Goal: Navigation & Orientation: Find specific page/section

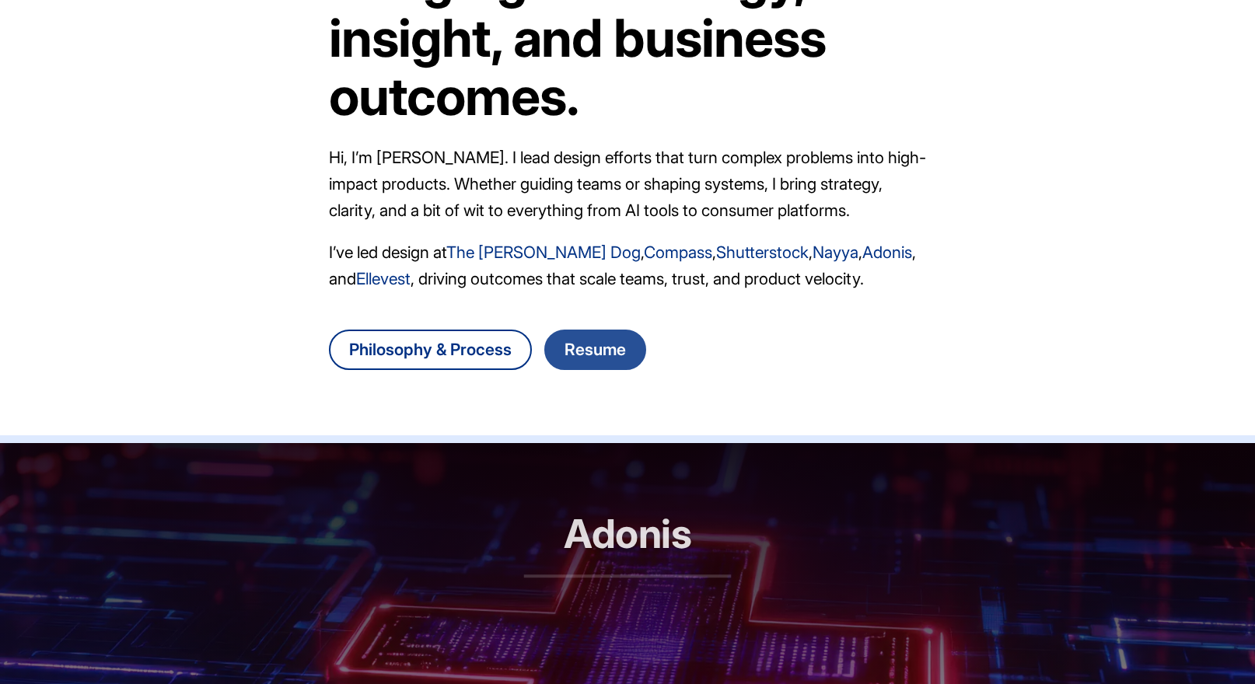
scroll to position [236, 0]
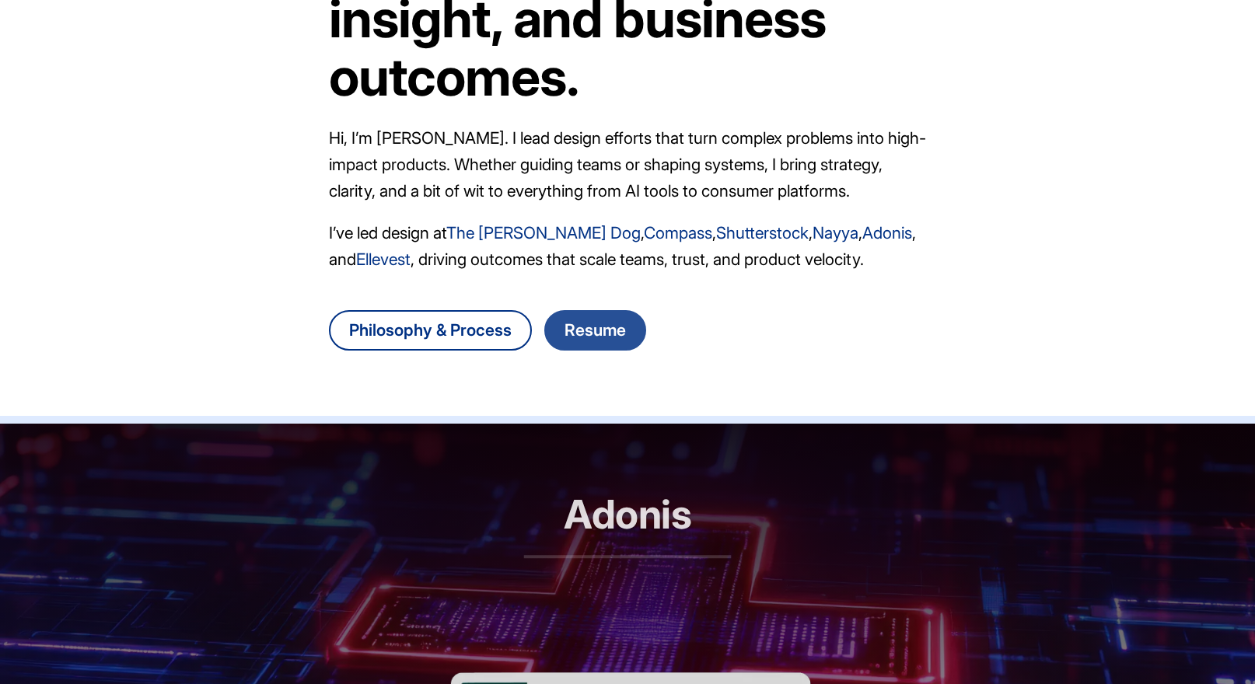
click at [592, 334] on link "Resume" at bounding box center [595, 330] width 102 height 40
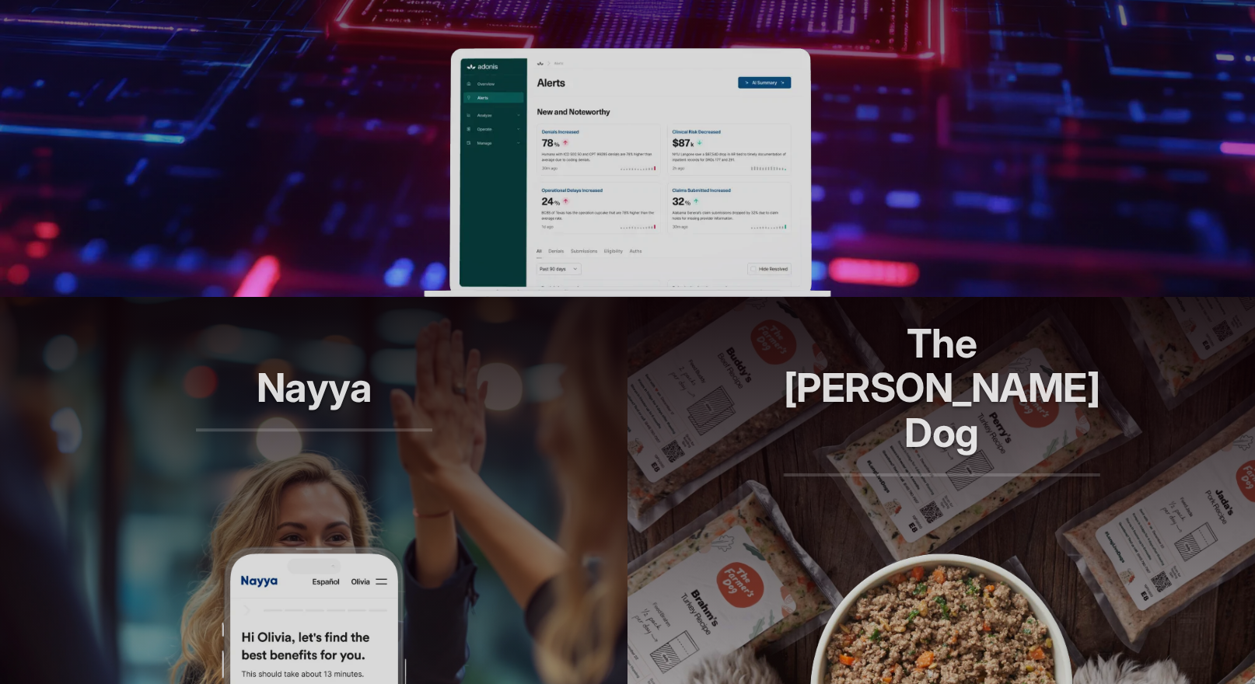
scroll to position [1175, 0]
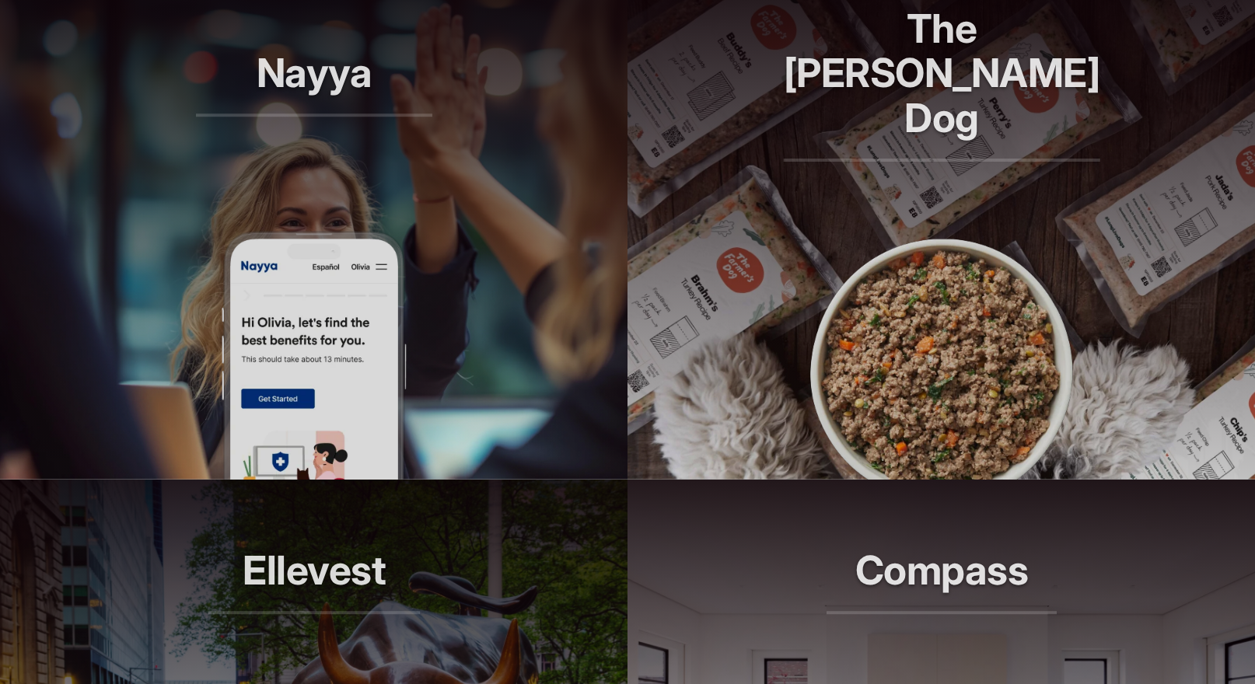
click at [326, 96] on h2 "Nayya" at bounding box center [314, 84] width 236 height 66
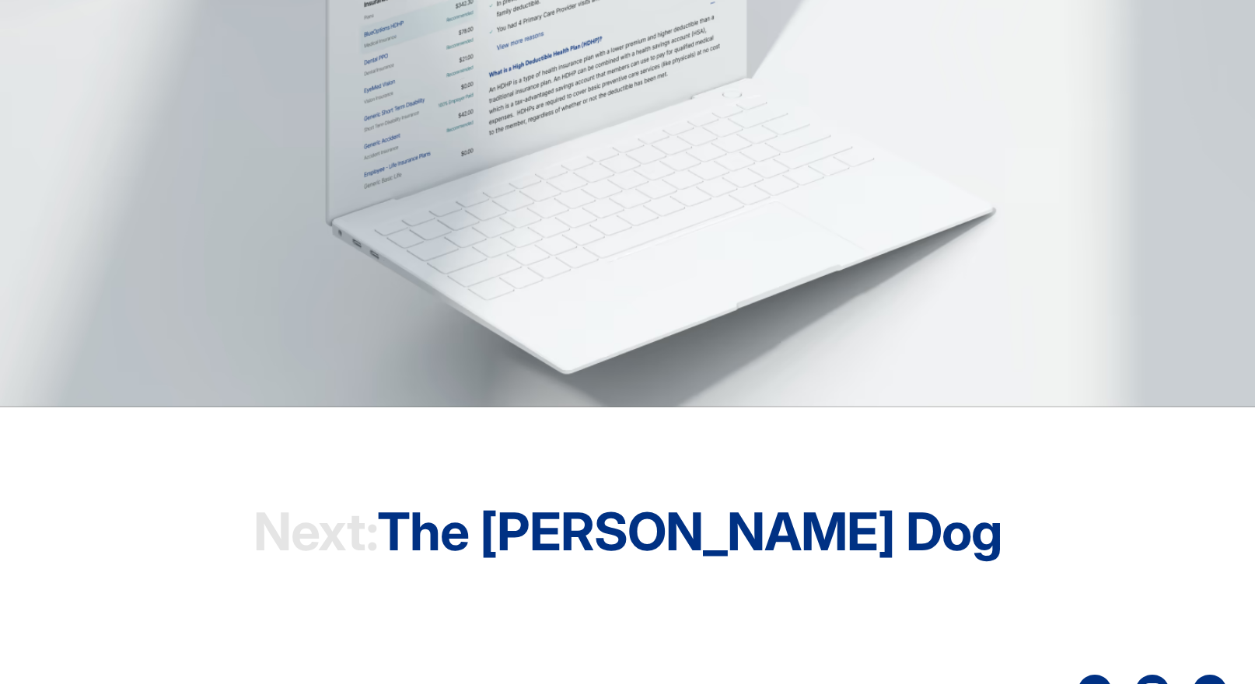
scroll to position [4730, 0]
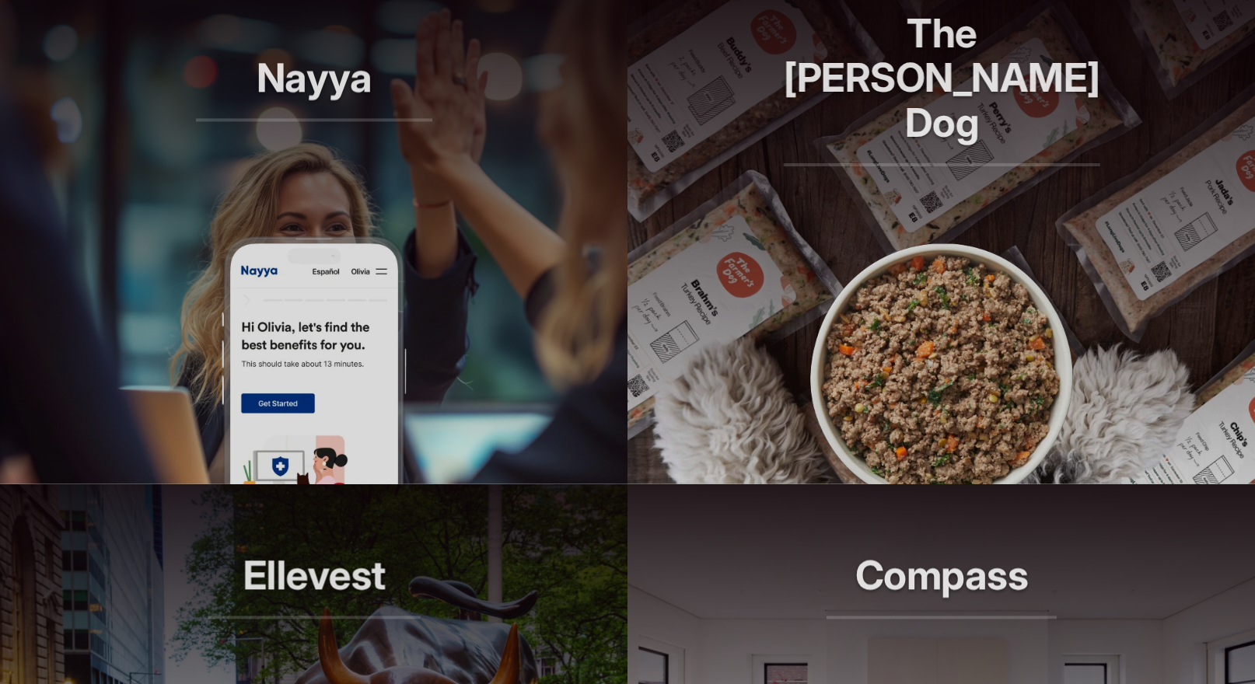
scroll to position [1175, 0]
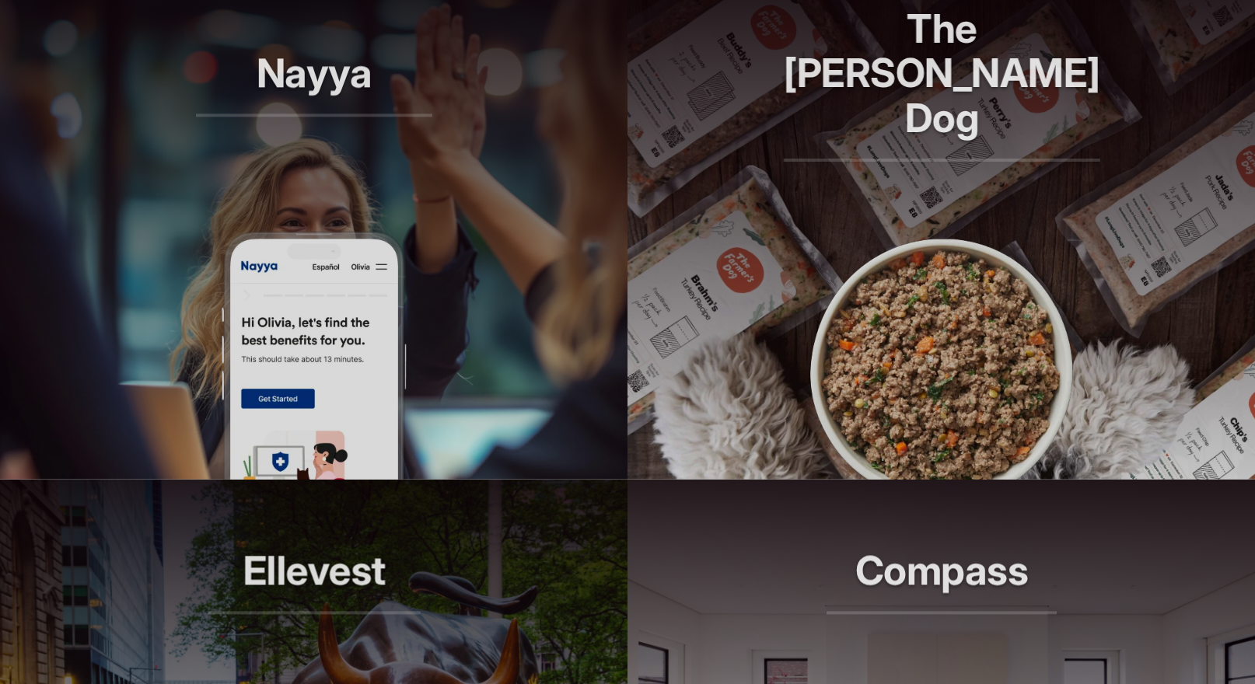
click at [896, 77] on h2 "The [PERSON_NAME] Dog" at bounding box center [941, 84] width 317 height 156
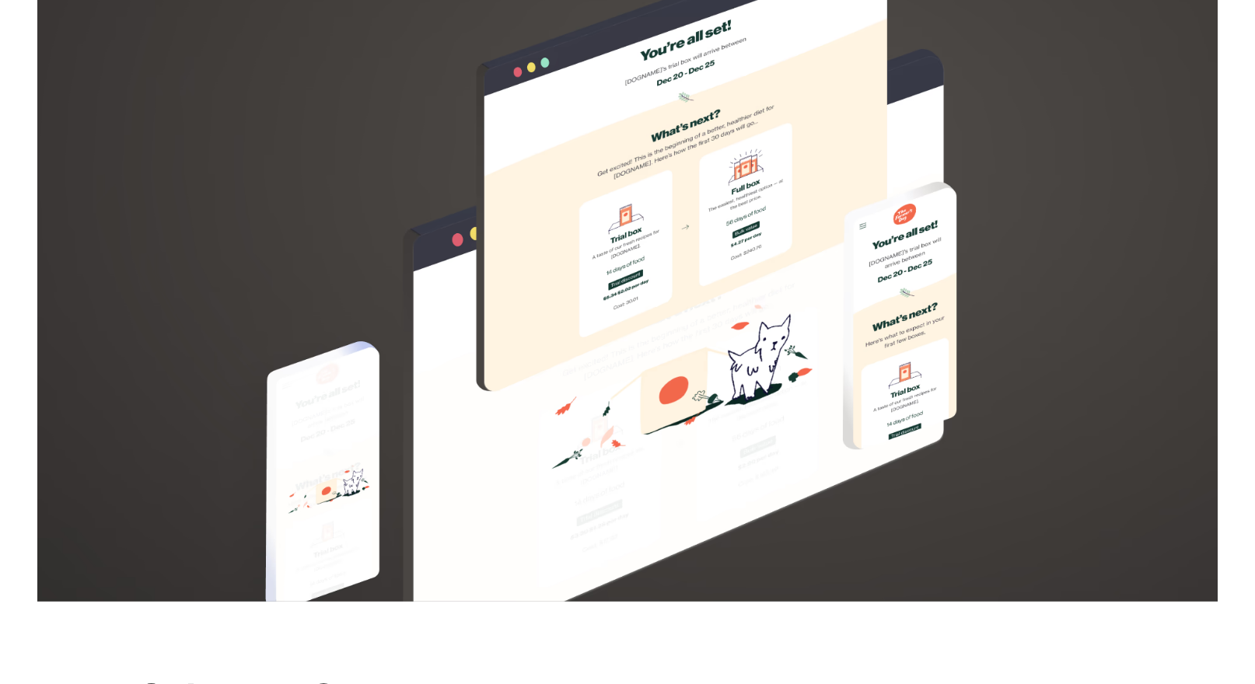
scroll to position [3218, 0]
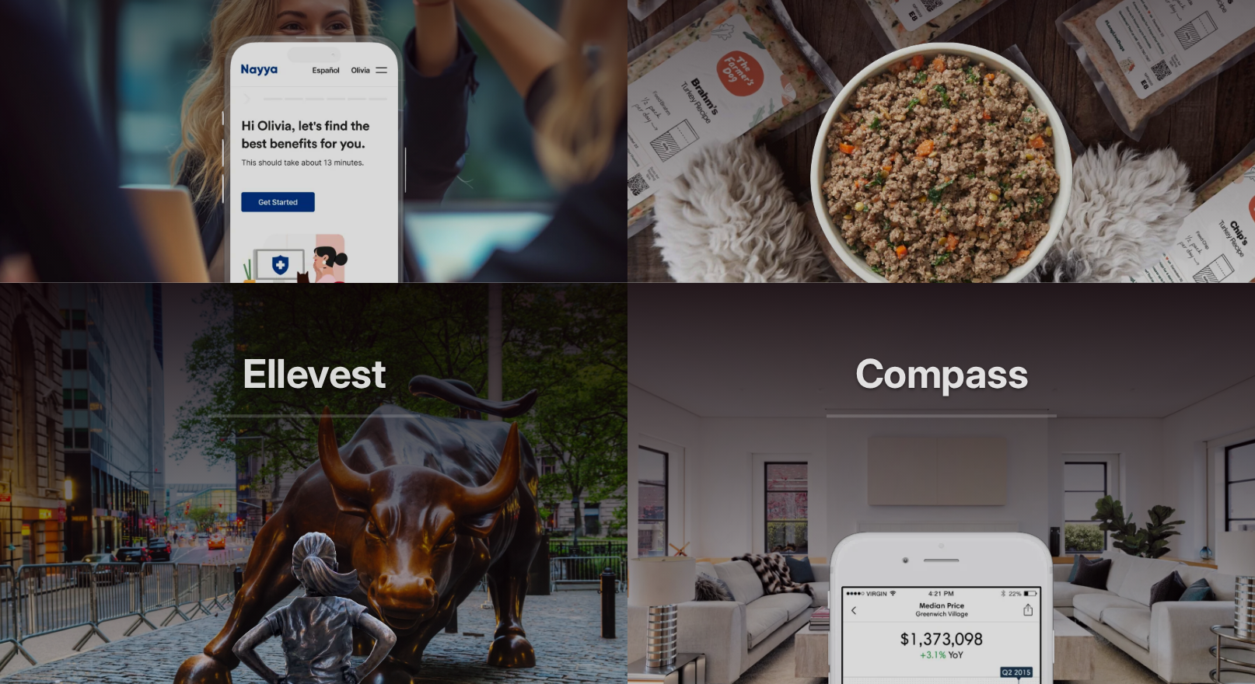
scroll to position [1530, 0]
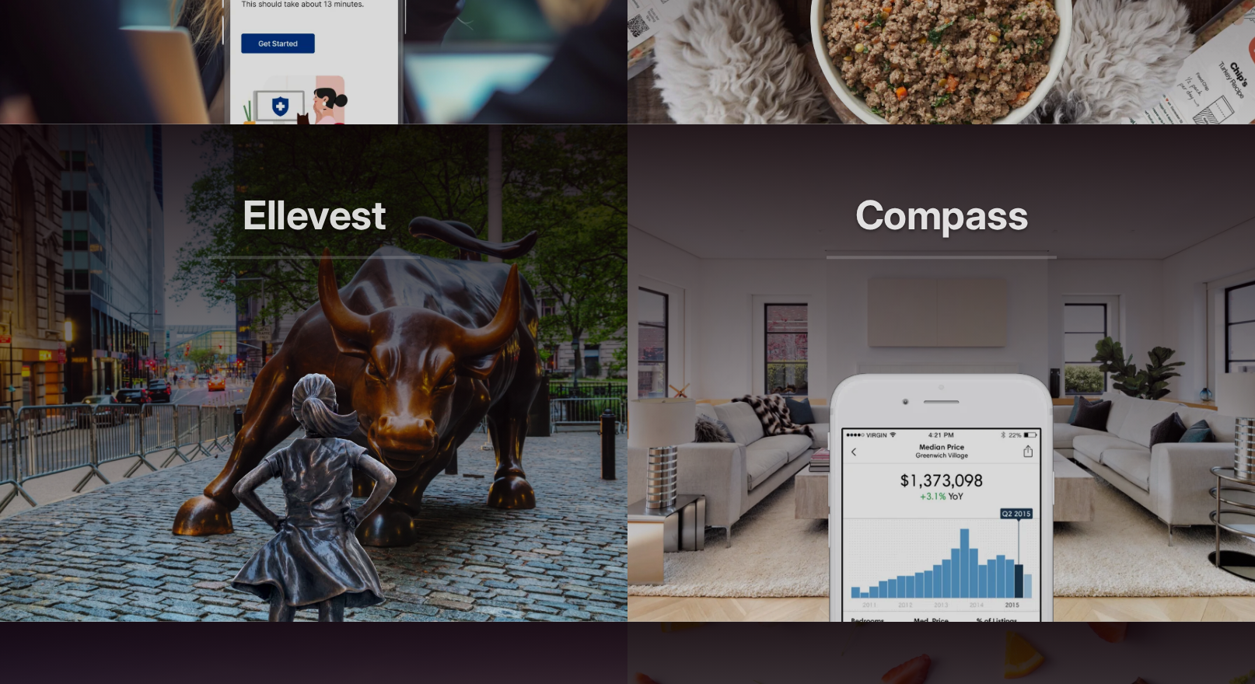
click at [320, 242] on h2 "Ellevest" at bounding box center [314, 226] width 212 height 66
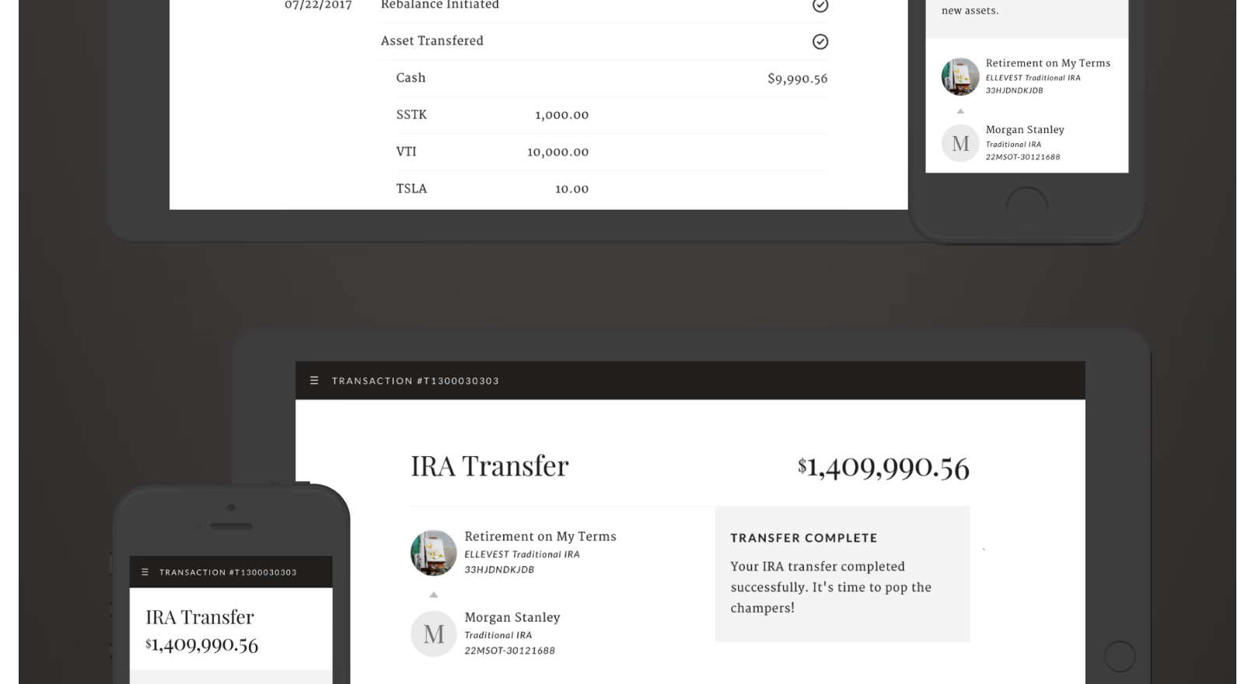
scroll to position [9149, 0]
